Goal: Transaction & Acquisition: Obtain resource

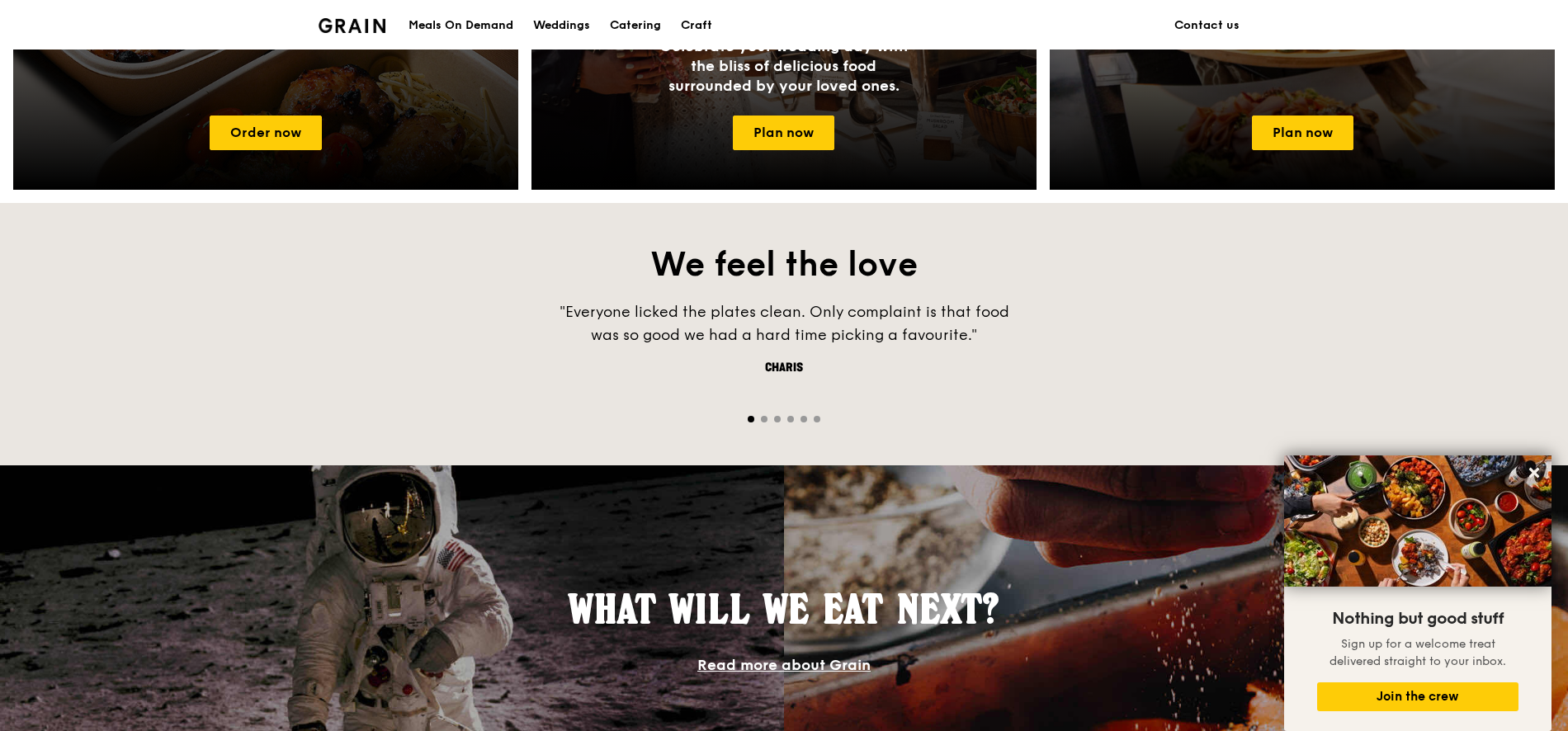
scroll to position [926, 0]
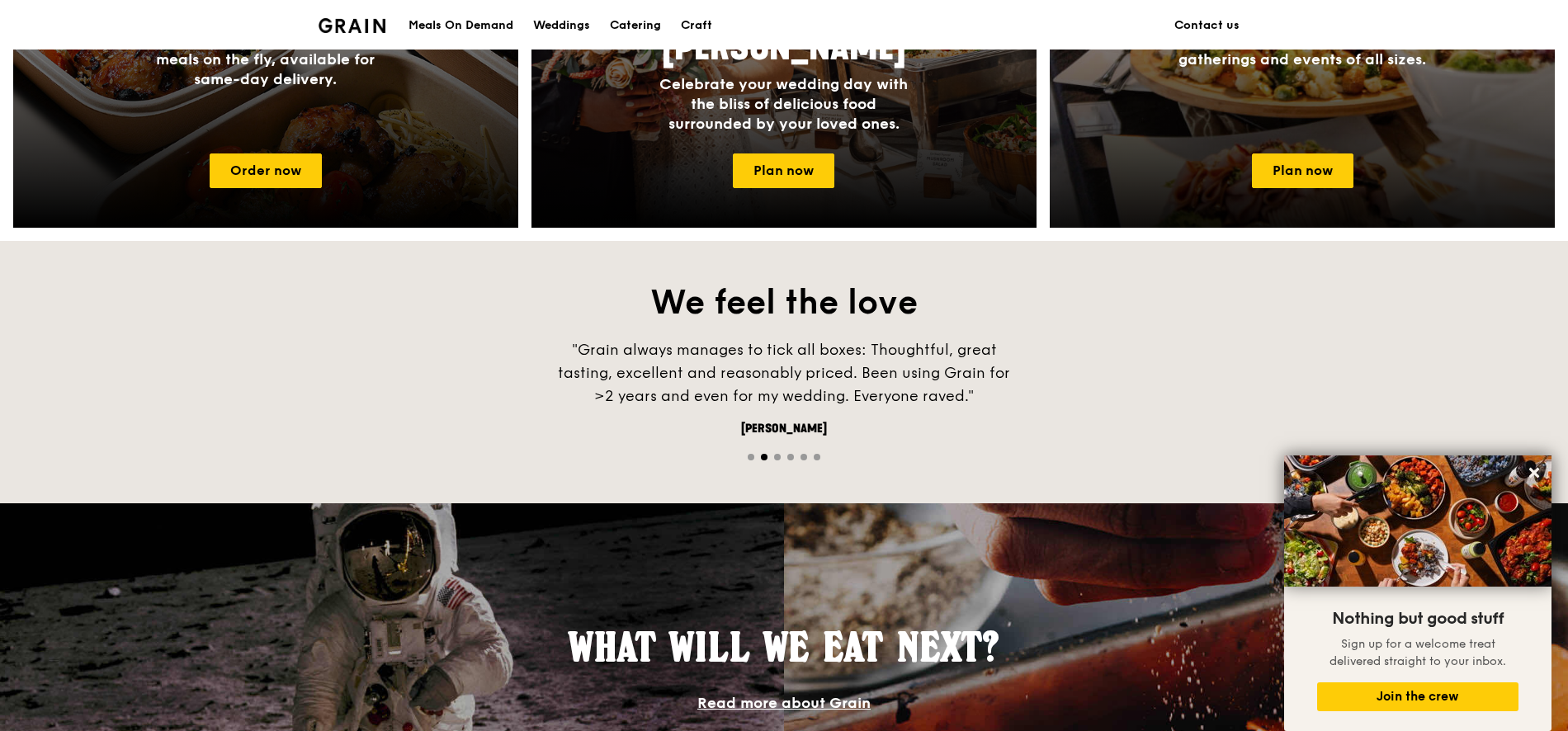
click at [1230, 117] on div "Catering Dishes to delight your guests, at gatherings and events of all sizes." at bounding box center [1302, 58] width 505 height 165
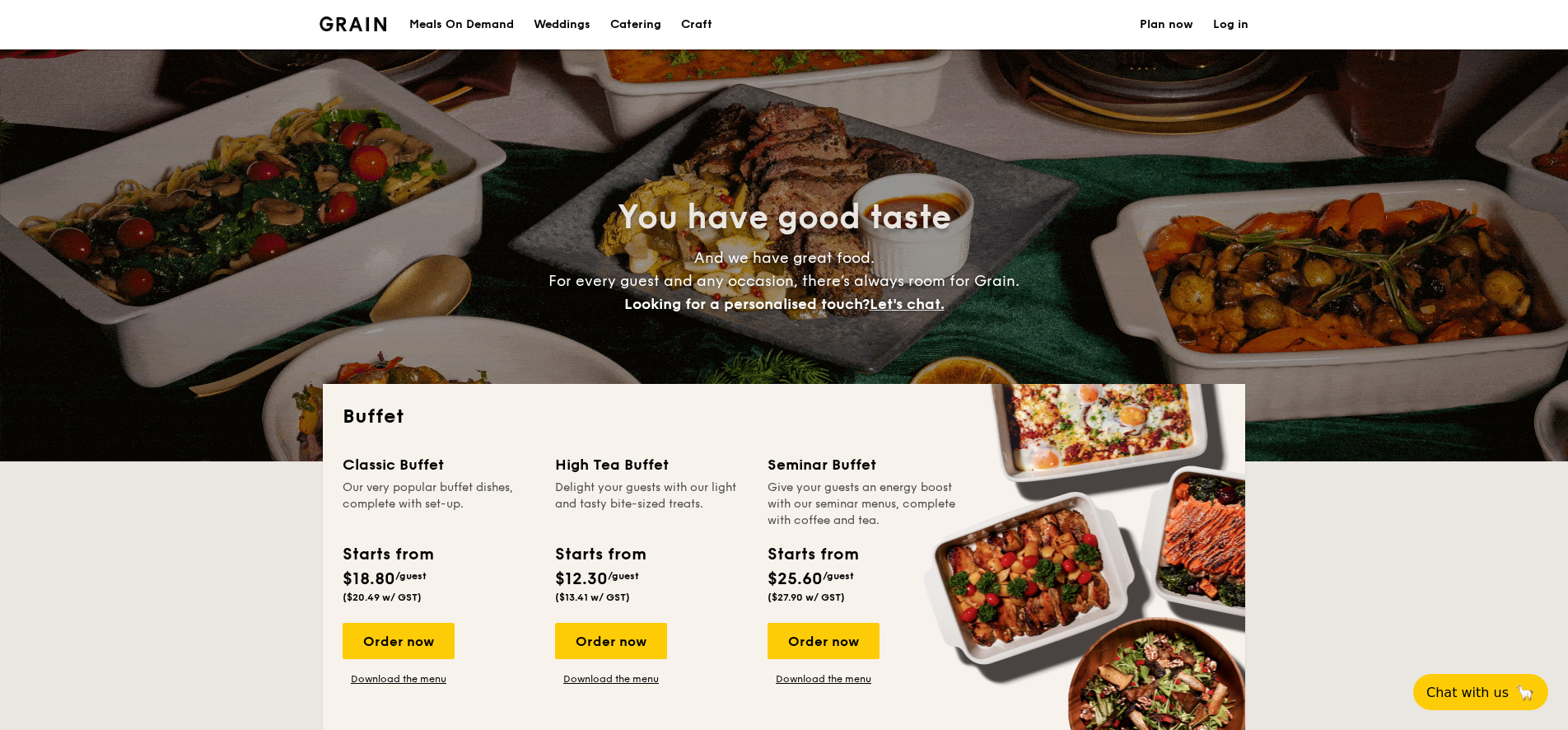
select select
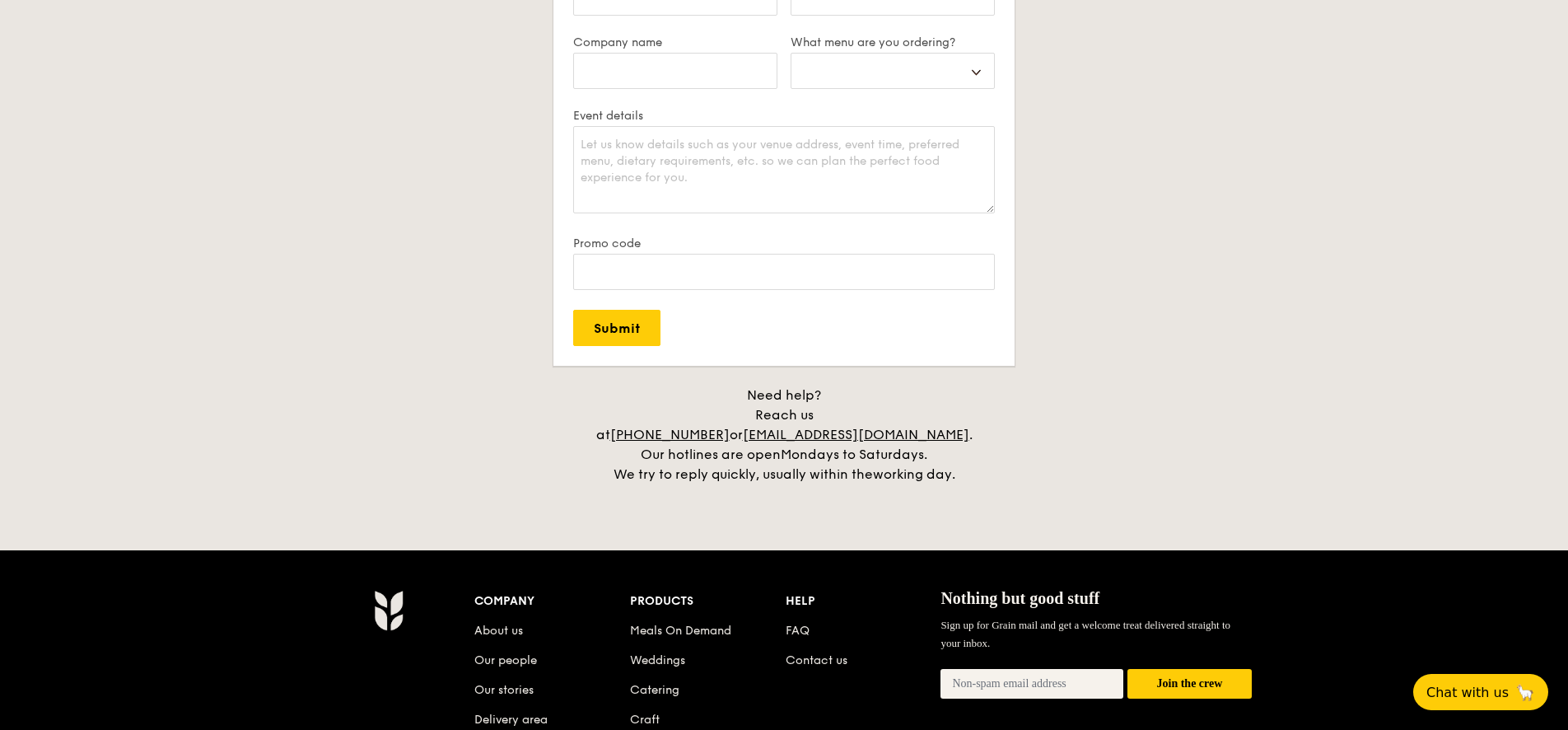
scroll to position [3405, 0]
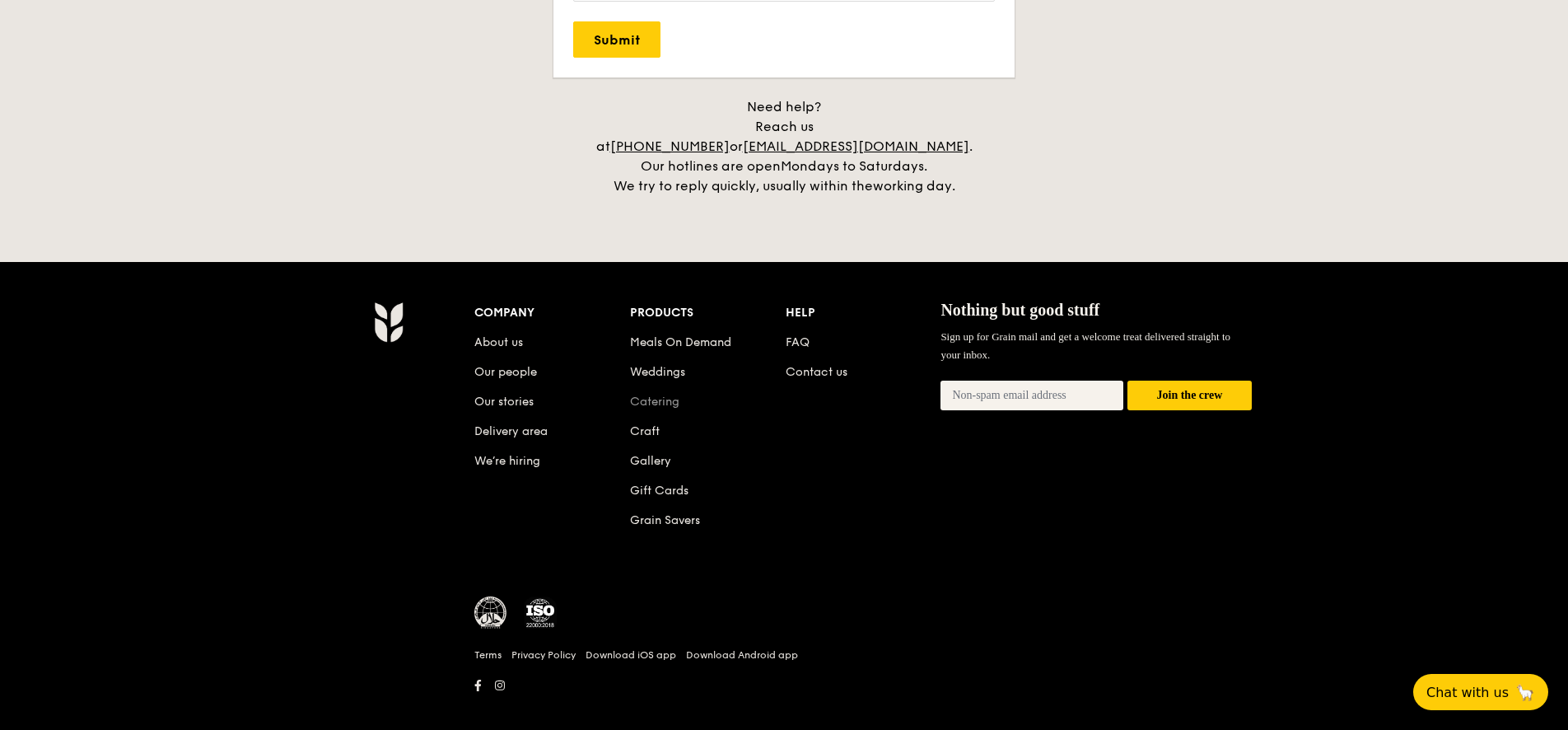
click at [671, 395] on link "Catering" at bounding box center [655, 402] width 50 height 14
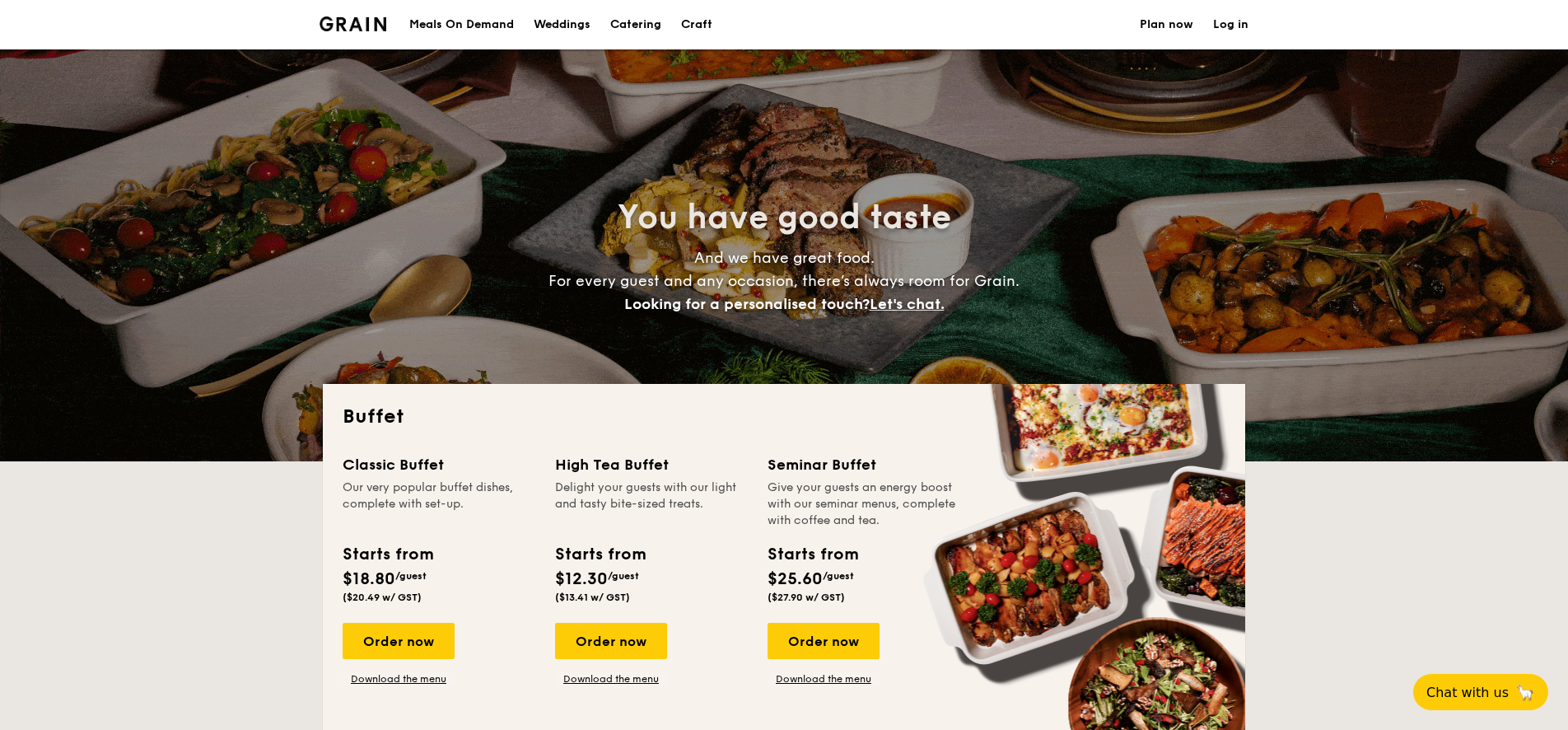
select select
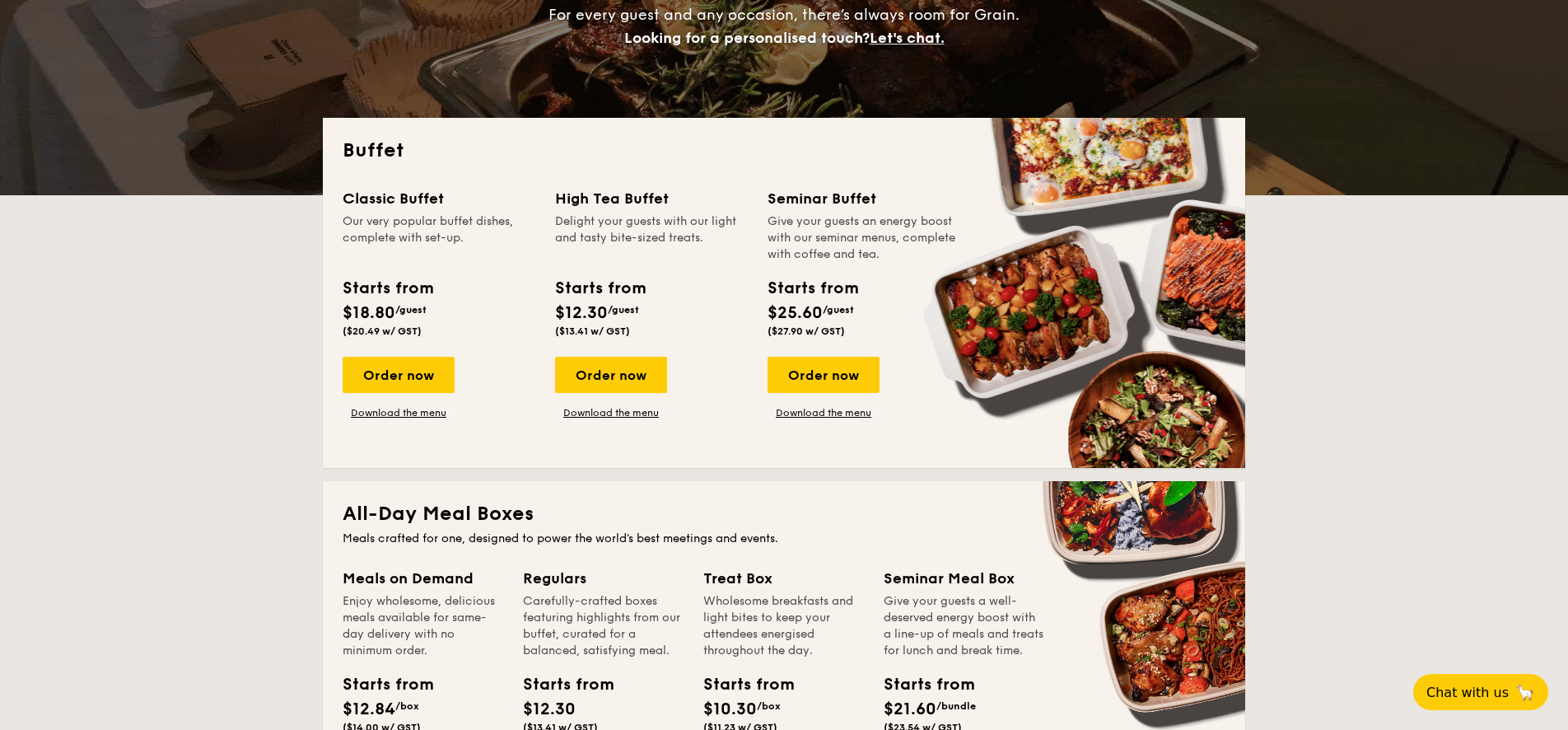
scroll to position [247, 0]
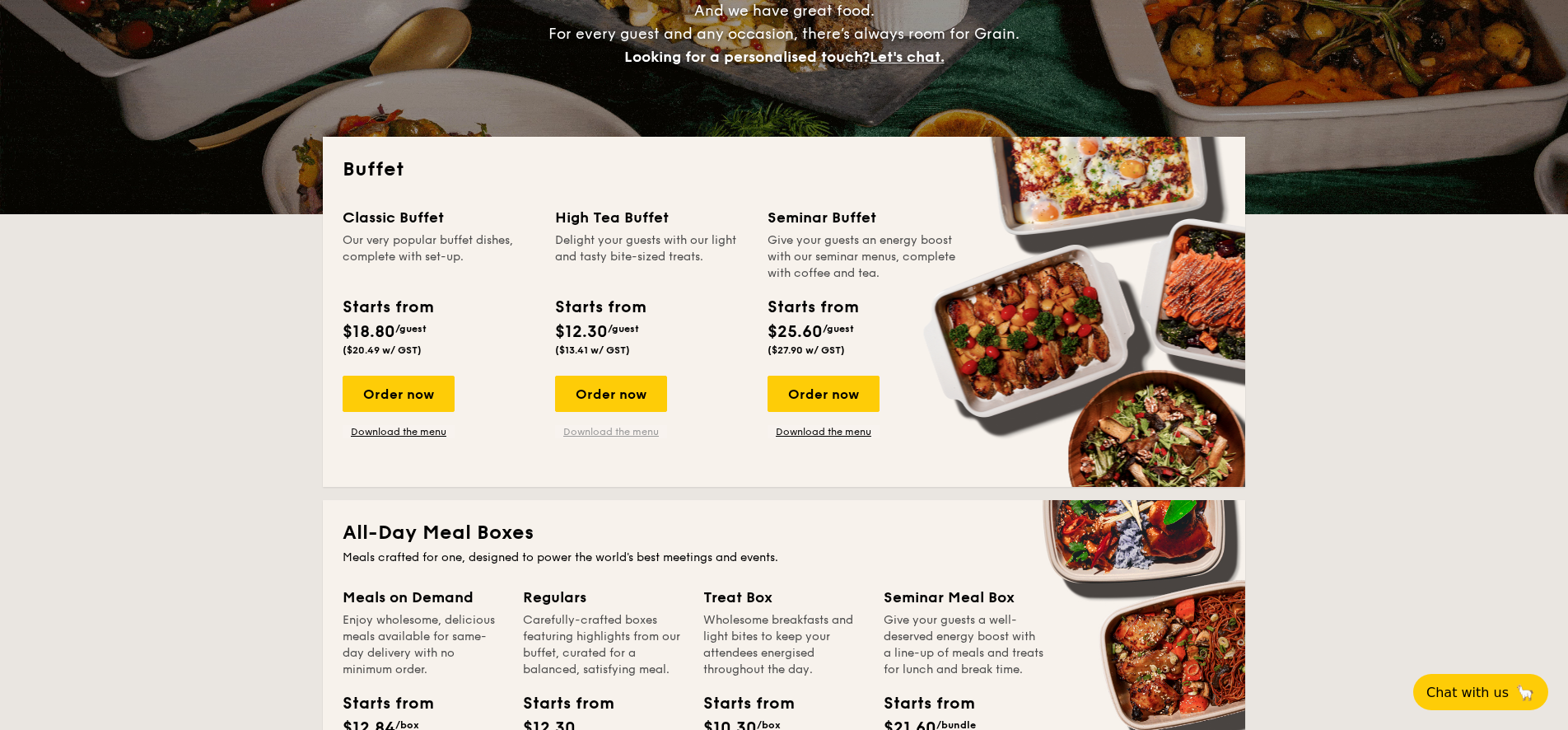
click at [601, 427] on link "Download the menu" at bounding box center [611, 432] width 112 height 14
